Goal: Task Accomplishment & Management: Manage account settings

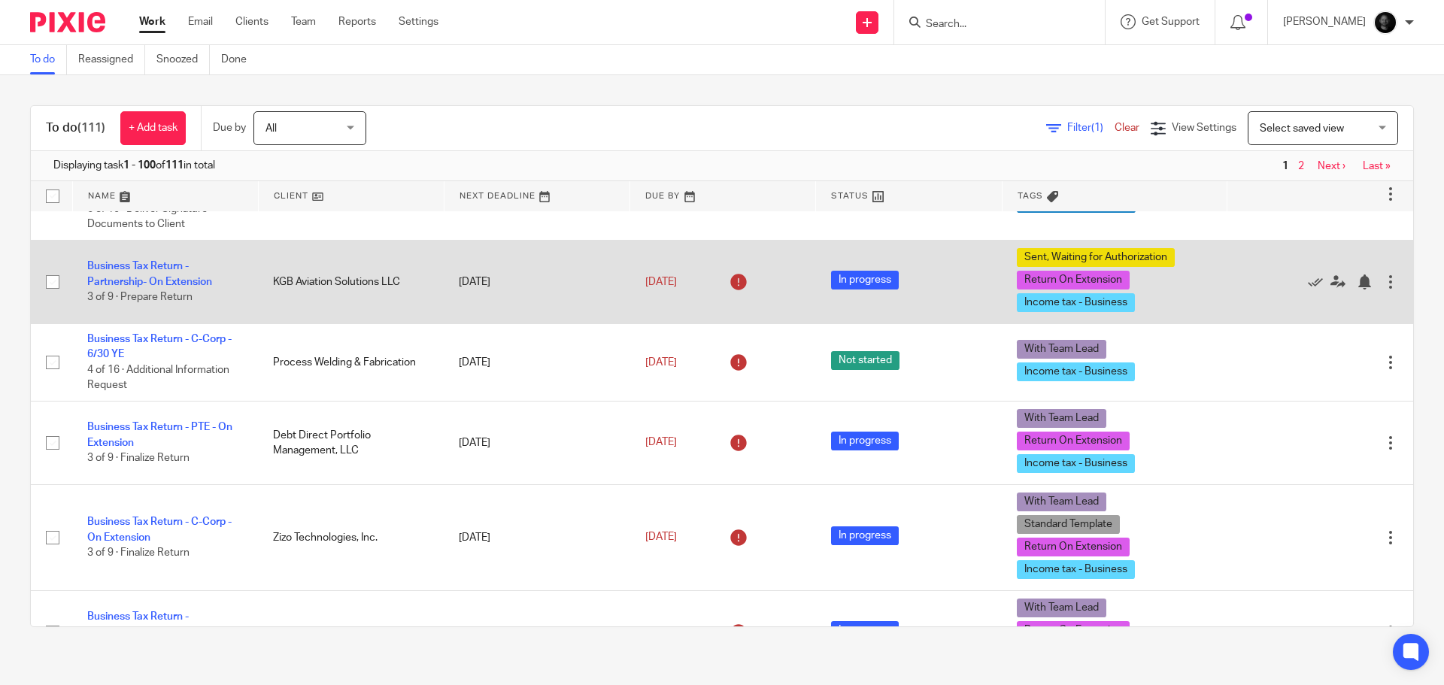
scroll to position [150, 0]
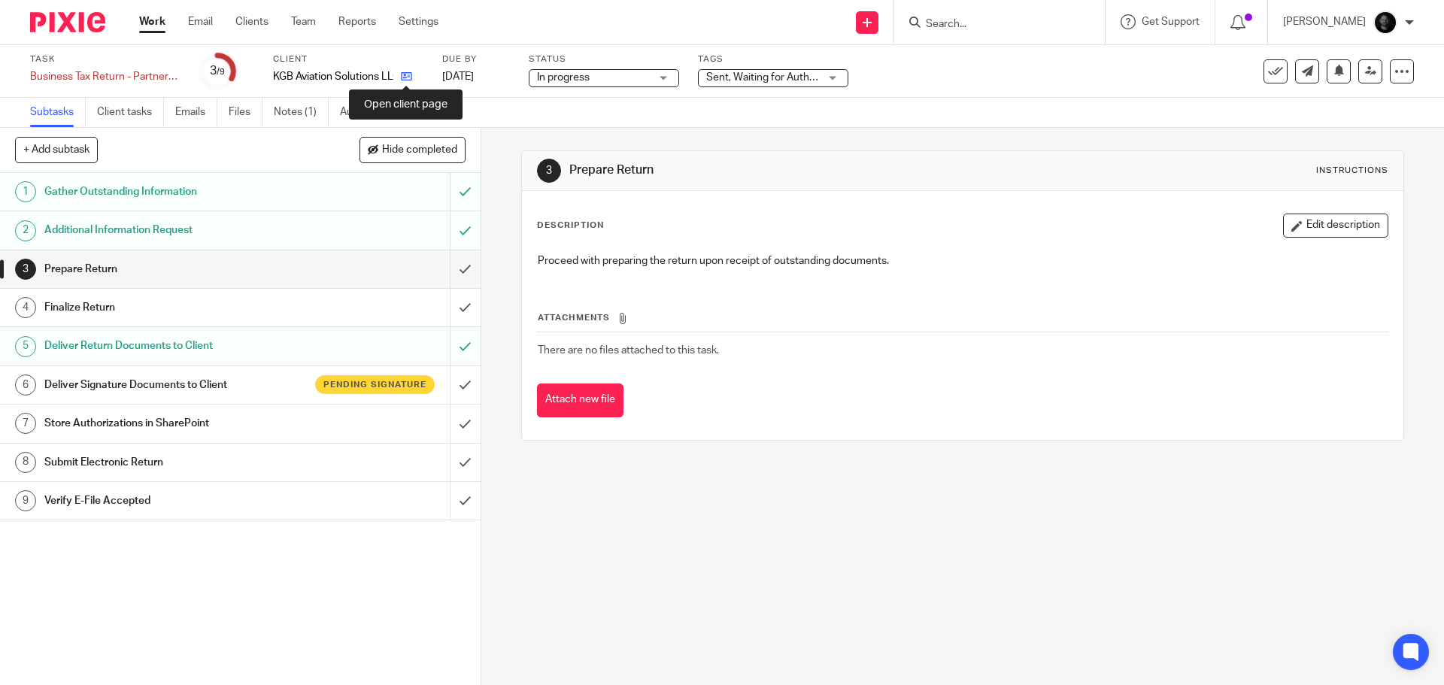
click at [401, 77] on icon at bounding box center [406, 76] width 11 height 11
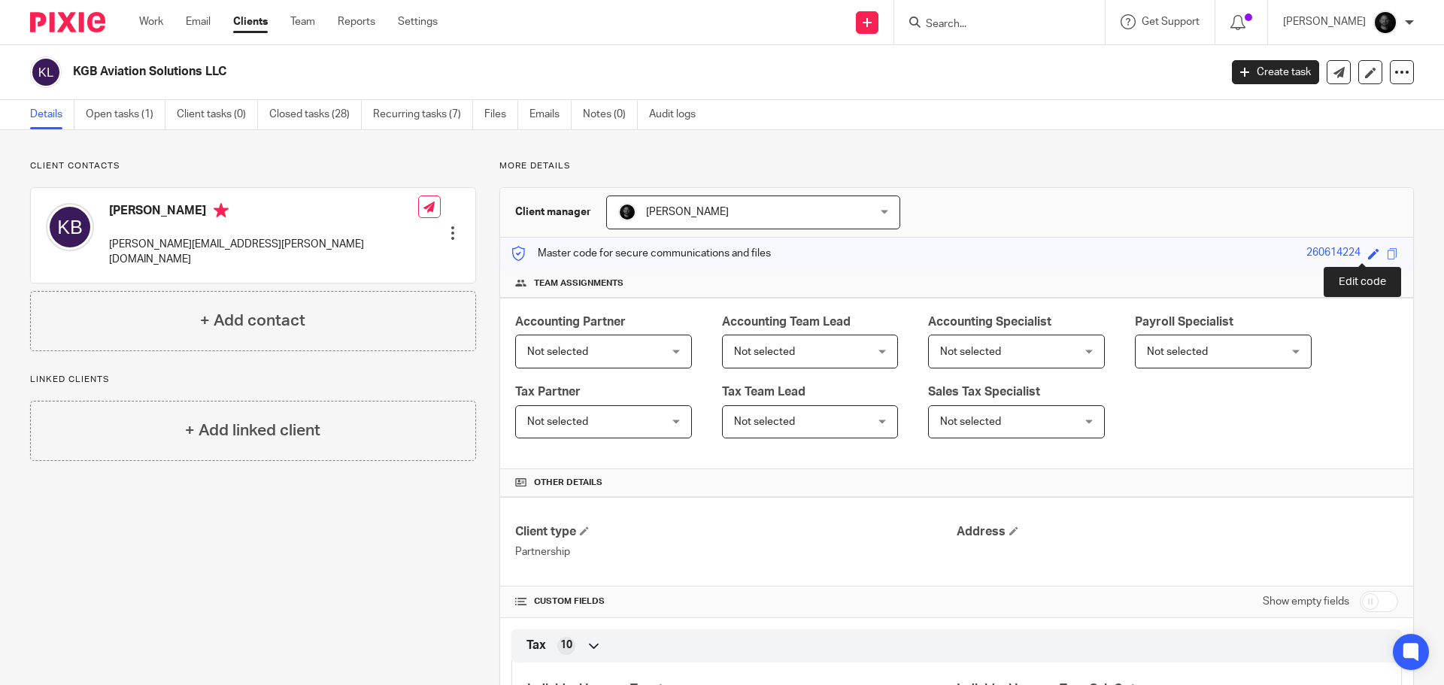
drag, startPoint x: 1362, startPoint y: 253, endPoint x: 1312, endPoint y: 257, distance: 49.9
click at [1368, 253] on span at bounding box center [1373, 253] width 11 height 11
type input "260614052"
click at [1340, 252] on link "Save" at bounding box center [1346, 253] width 23 height 15
type input "260614052"
